Goal: Complete application form: Complete application form

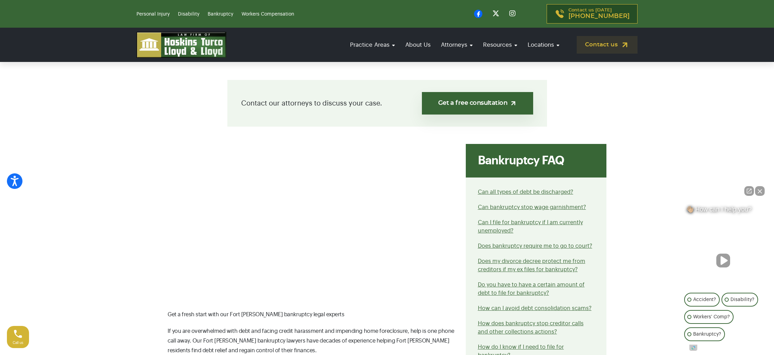
scroll to position [168, 0]
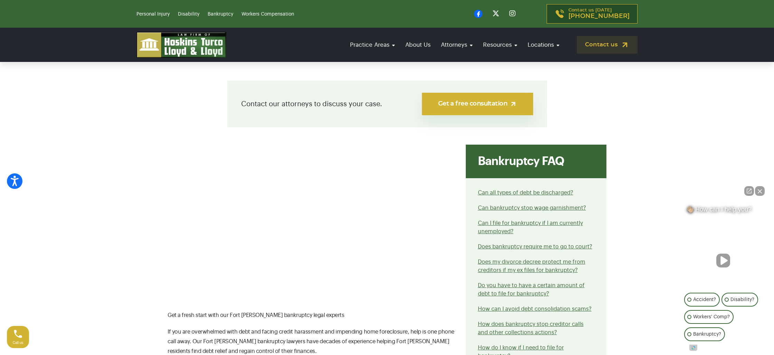
click at [460, 108] on link "Get a free consultation" at bounding box center [477, 104] width 111 height 22
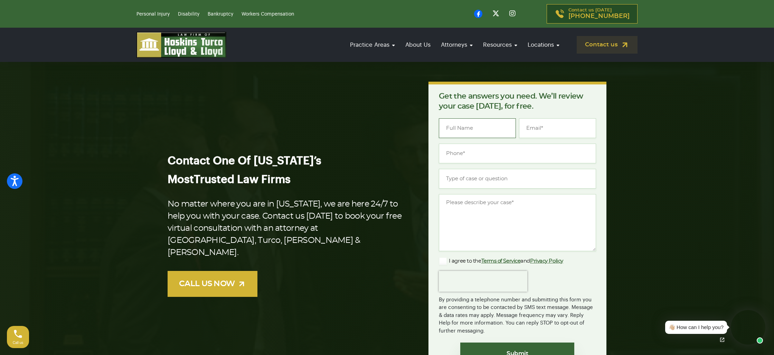
click at [453, 129] on input "Name *" at bounding box center [477, 128] width 77 height 20
type input "Colby Hamilton"
type input "Colbyhamilton24@icloud.com"
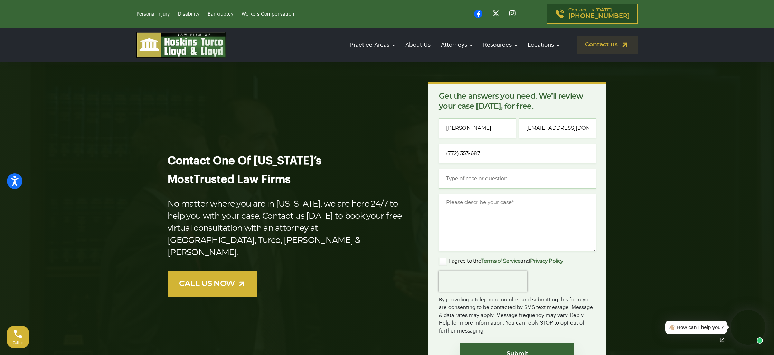
type input "(772) 353-6878"
type input "Bankruptcy"
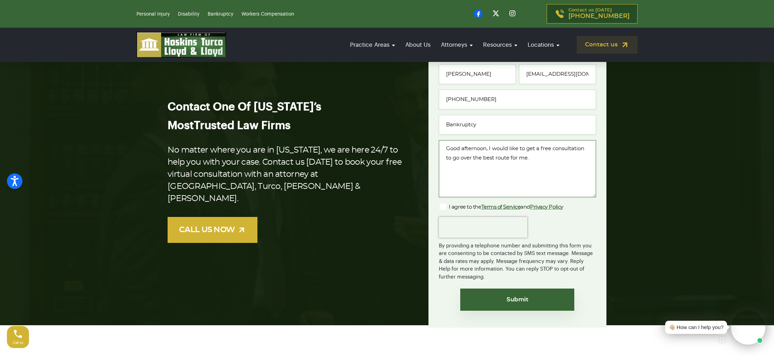
scroll to position [57, 0]
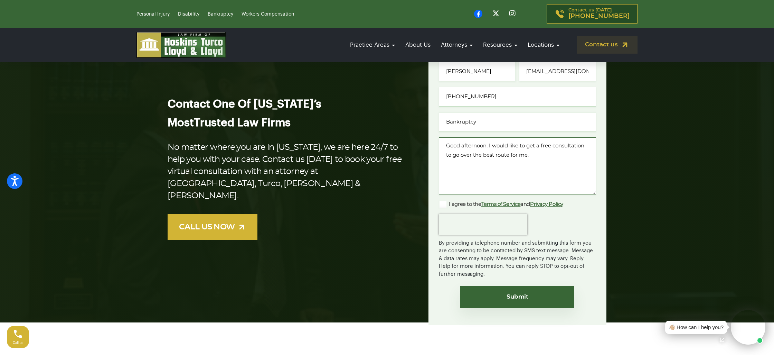
type textarea "Good afternoon, I would like to get a free consultation to go over the best rou…"
click at [441, 204] on label "I agree to the Terms of Service and Privacy Policy" at bounding box center [501, 204] width 124 height 8
click at [0, 0] on input "I agree to the Terms of Service and Privacy Policy" at bounding box center [0, 0] width 0 height 0
click at [493, 294] on input "Submit" at bounding box center [517, 296] width 114 height 22
